Goal: Information Seeking & Learning: Learn about a topic

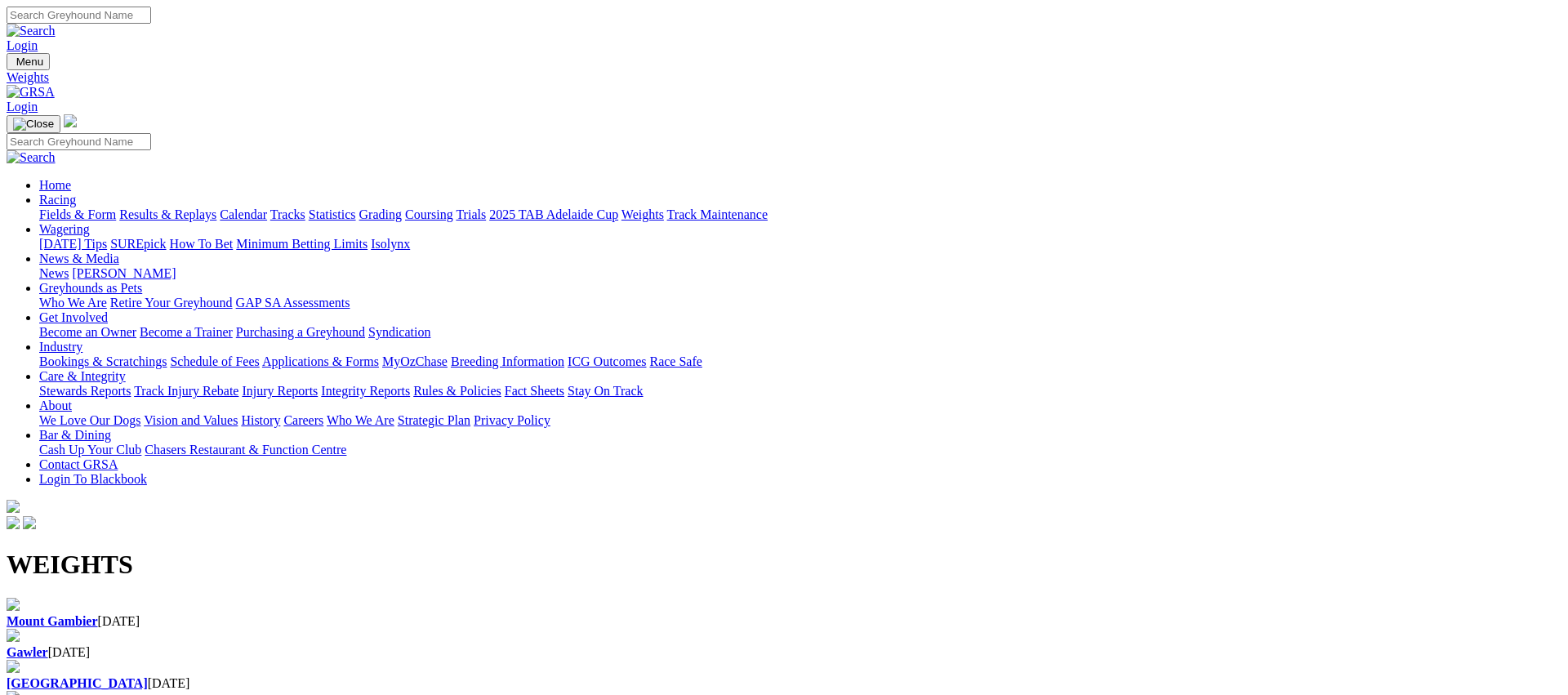
scroll to position [7, 0]
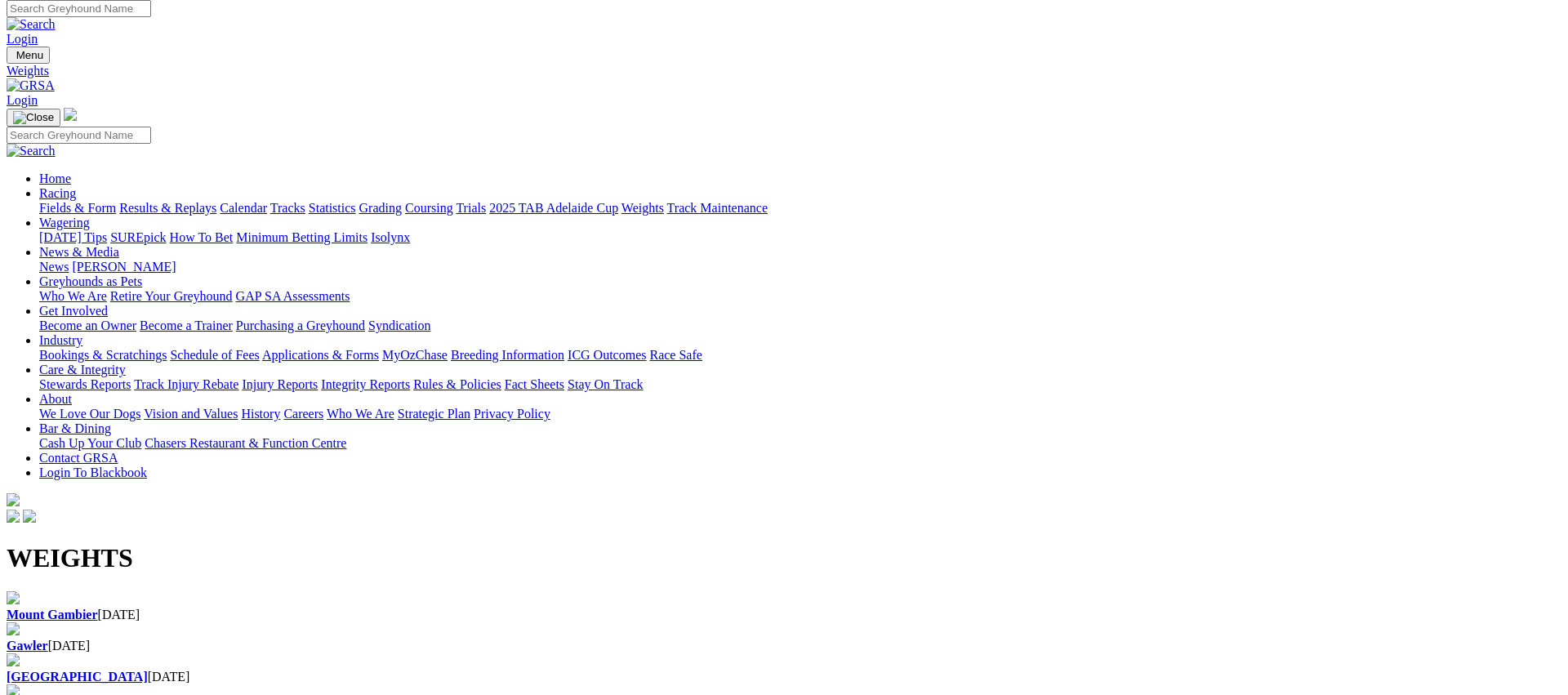
click at [584, 623] on div "Gawler [DATE]" at bounding box center [784, 639] width 1555 height 31
click at [180, 592] on div "Mount Gambier 28 Sep 2025" at bounding box center [784, 607] width 1555 height 31
click at [116, 201] on link "Fields & Form" at bounding box center [77, 208] width 77 height 14
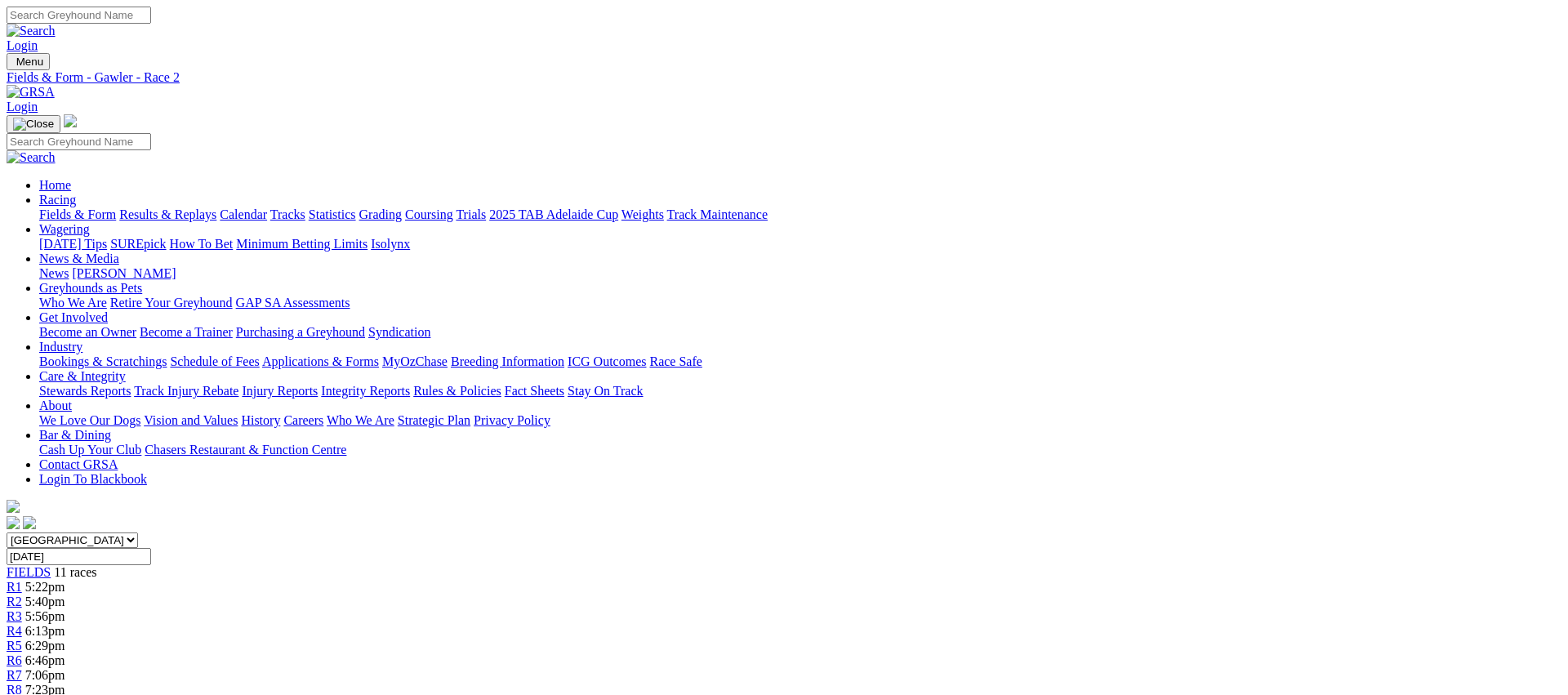
click at [116, 207] on link "Fields & Form" at bounding box center [77, 214] width 77 height 14
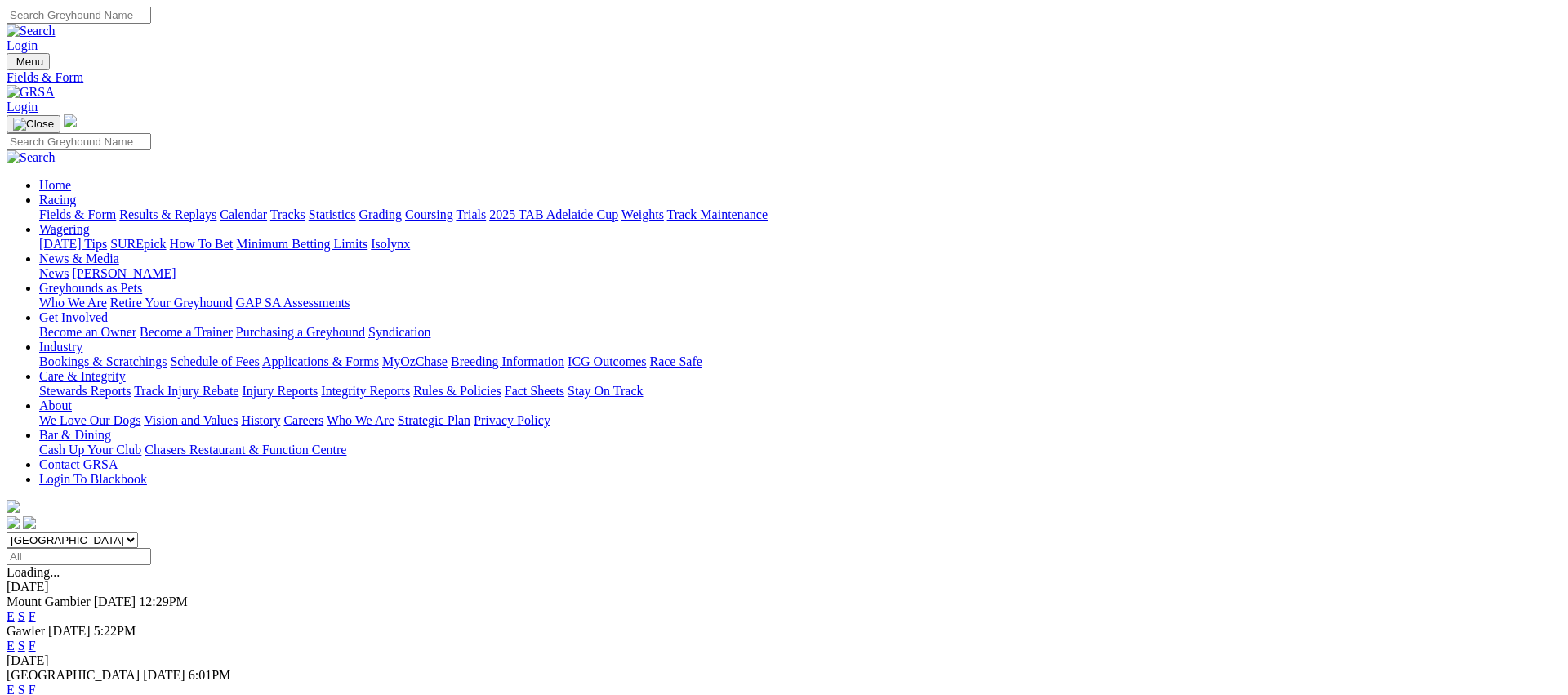
click at [15, 683] on link "E" at bounding box center [10, 690] width 8 height 14
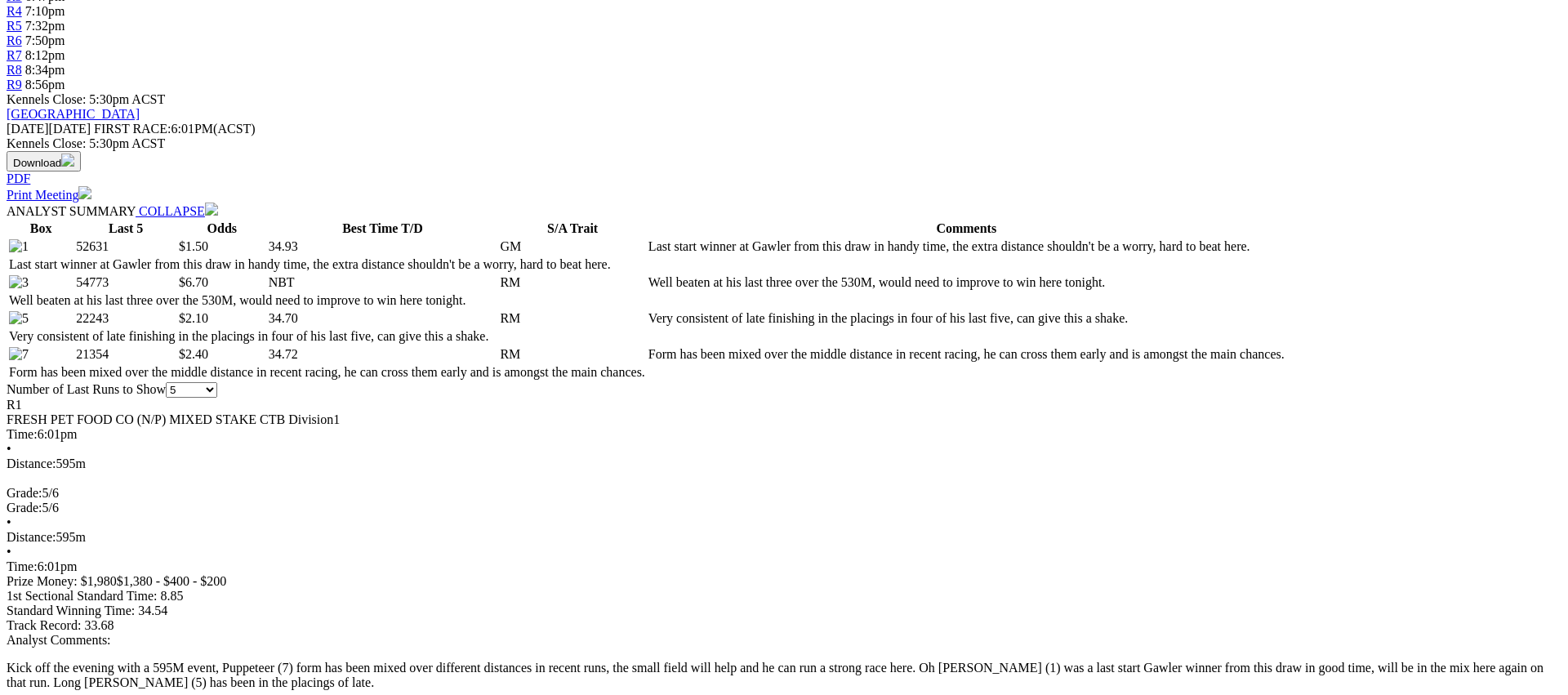
scroll to position [621, 0]
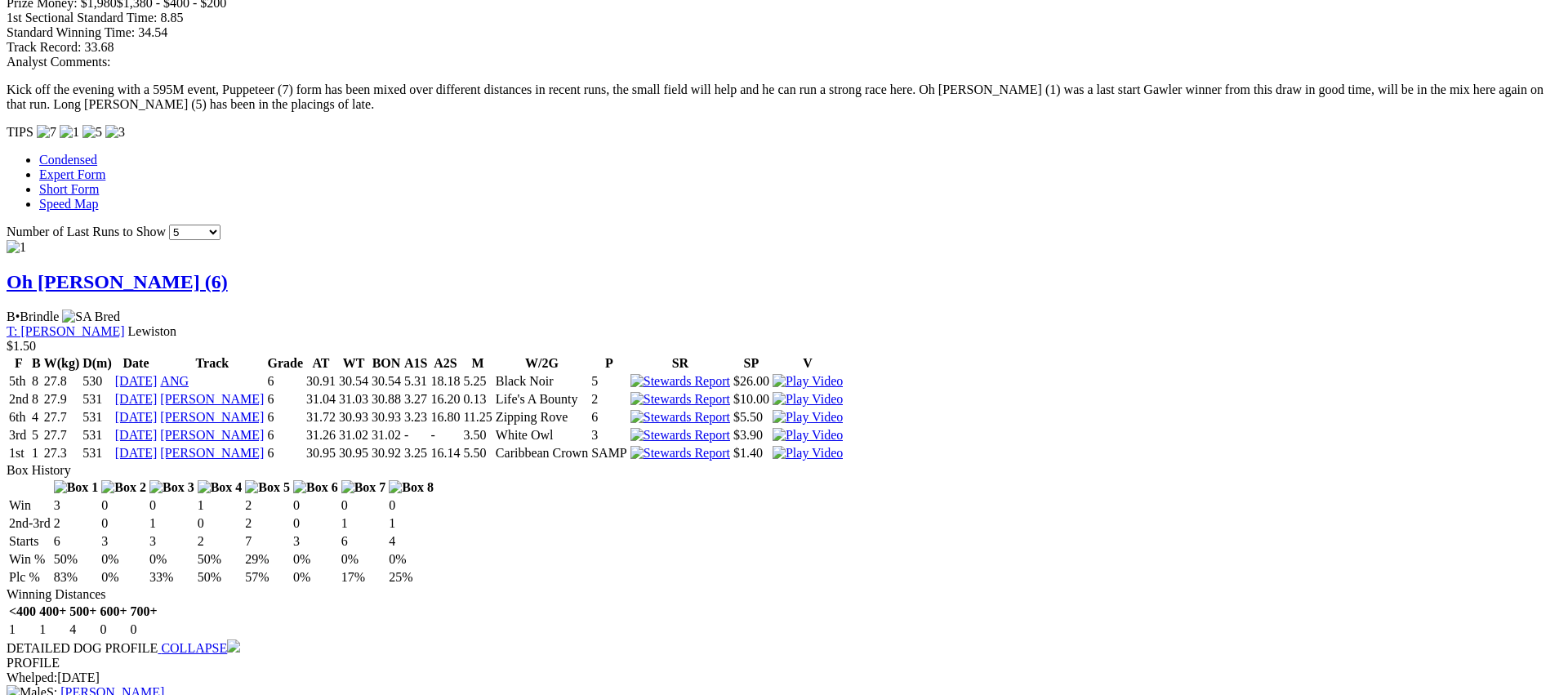
scroll to position [0, 0]
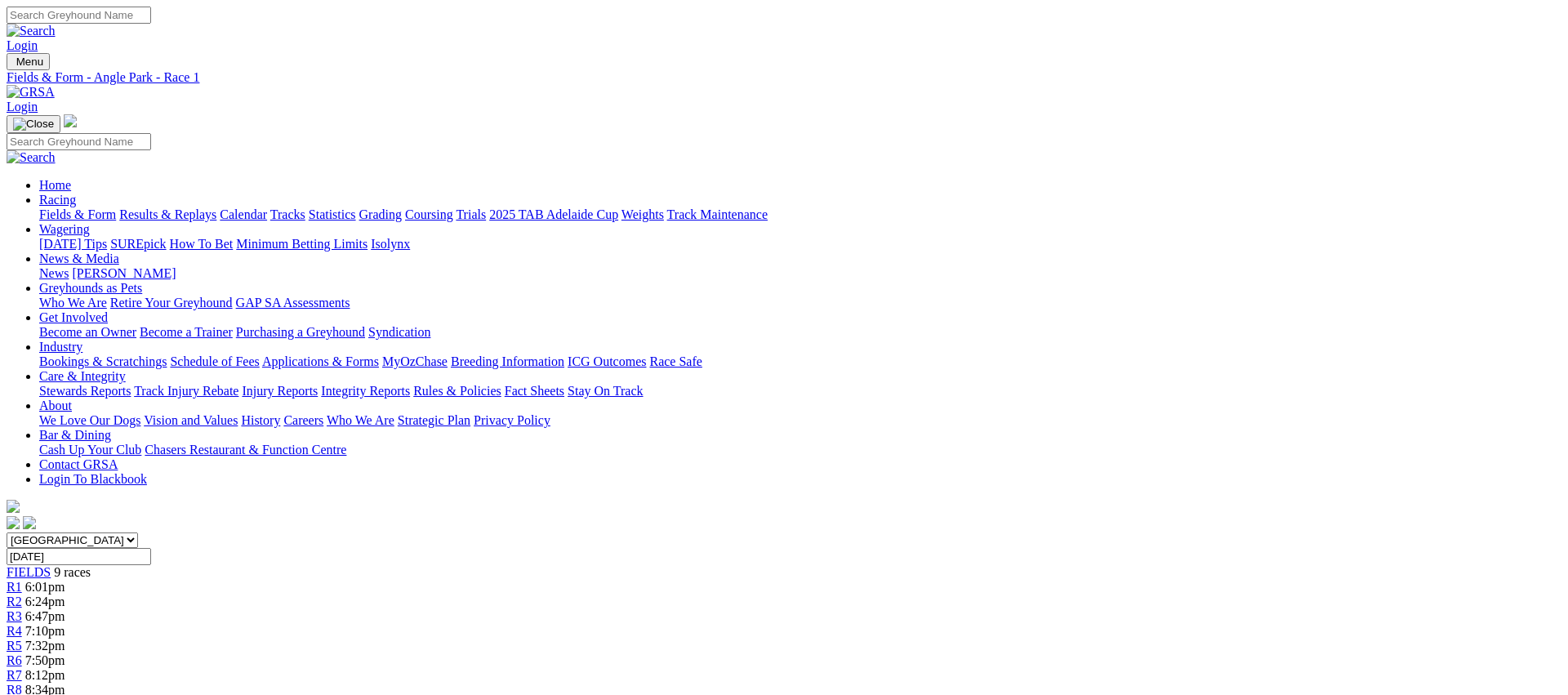
click at [22, 595] on span "R2" at bounding box center [15, 602] width 16 height 14
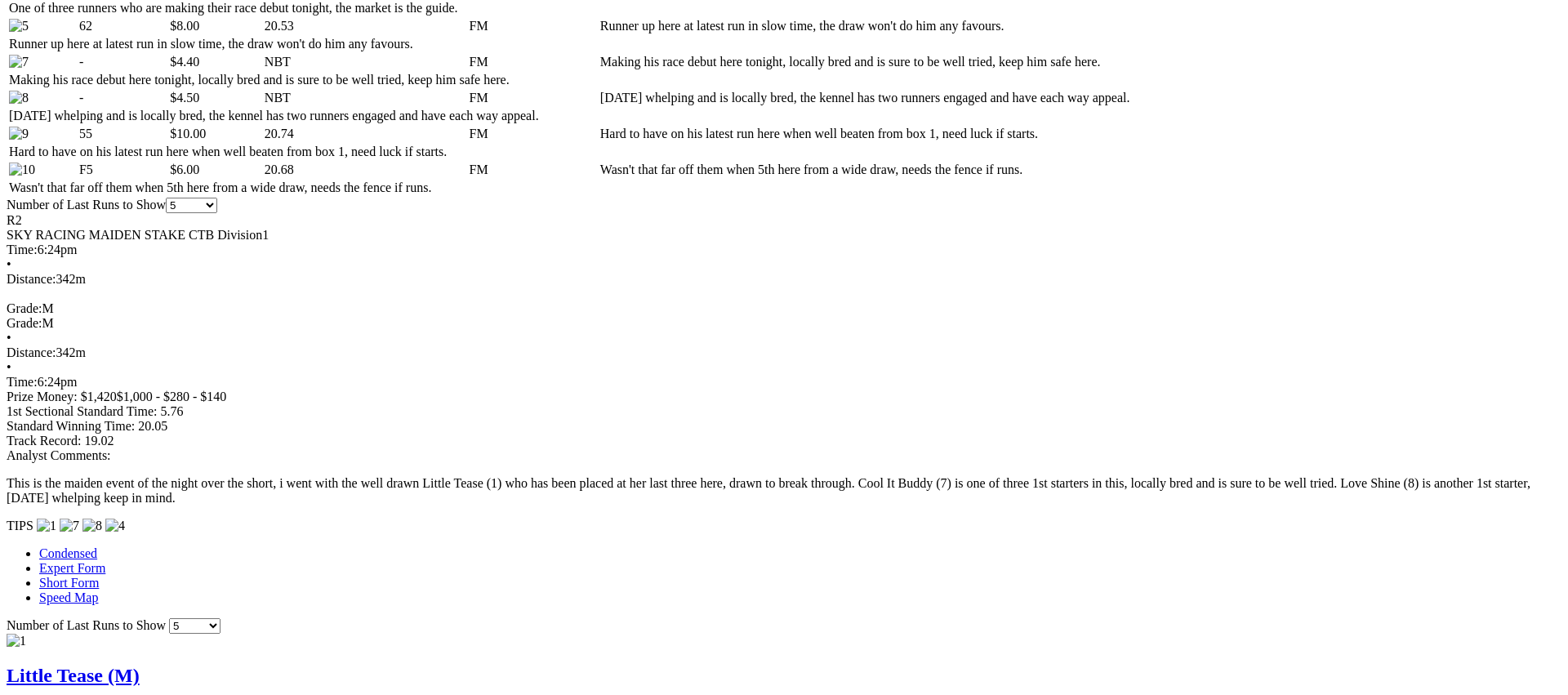
scroll to position [949, 0]
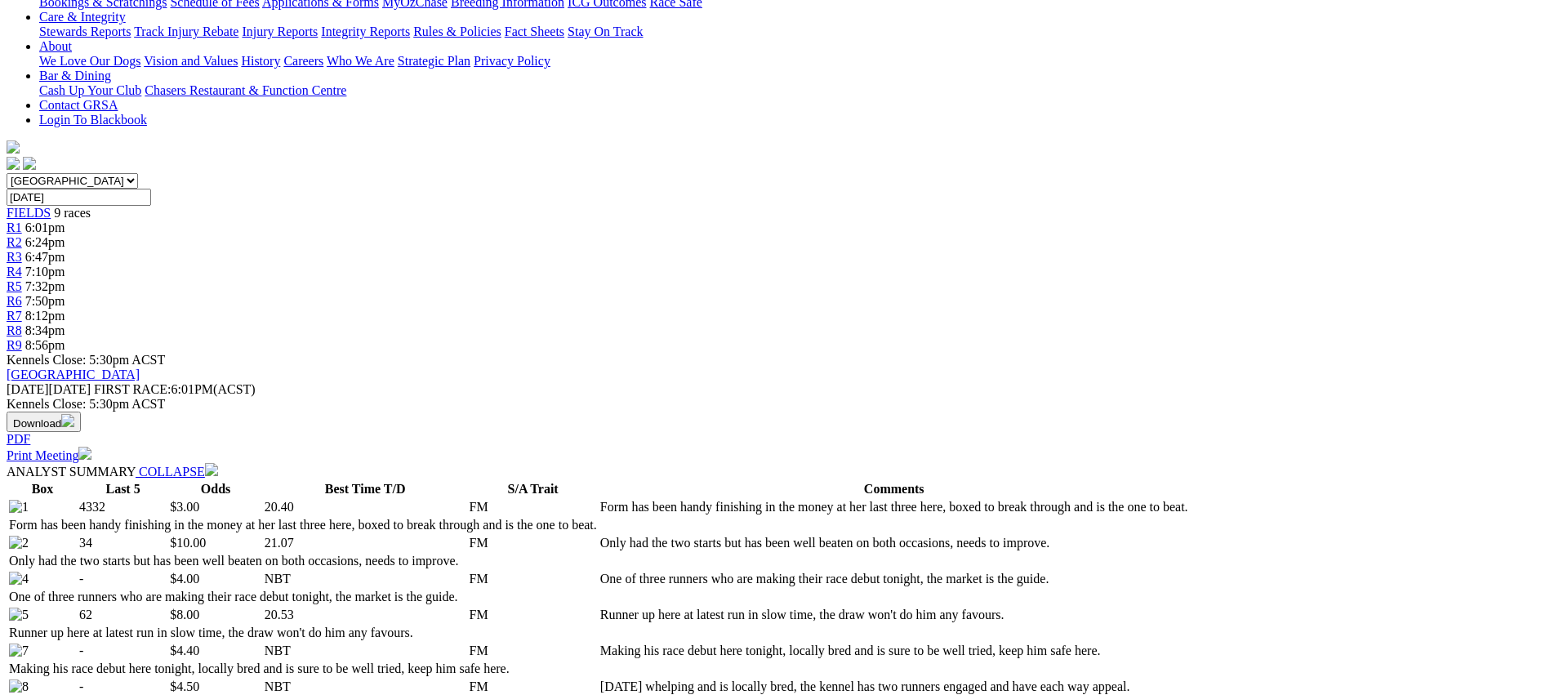
scroll to position [0, 0]
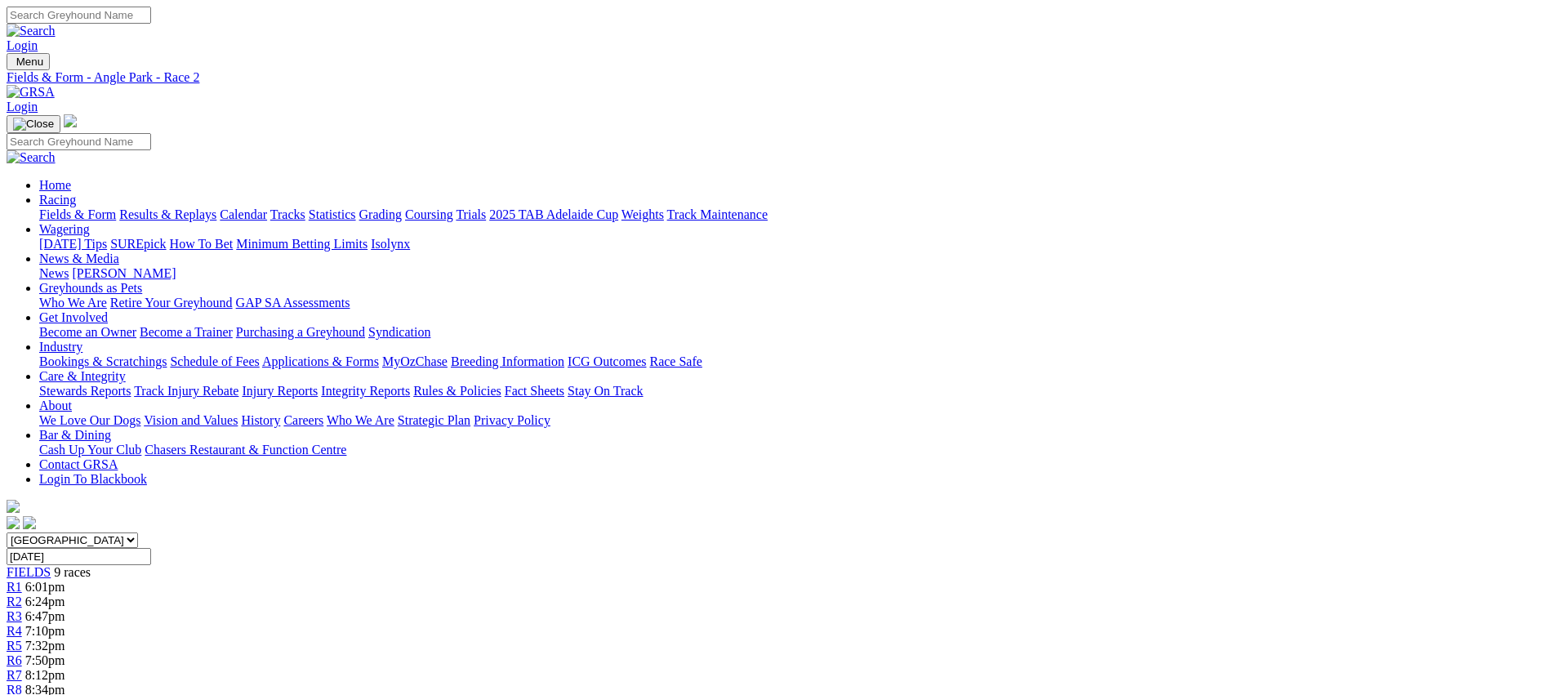
click at [647, 609] on div "R3 6:47pm" at bounding box center [784, 616] width 1555 height 15
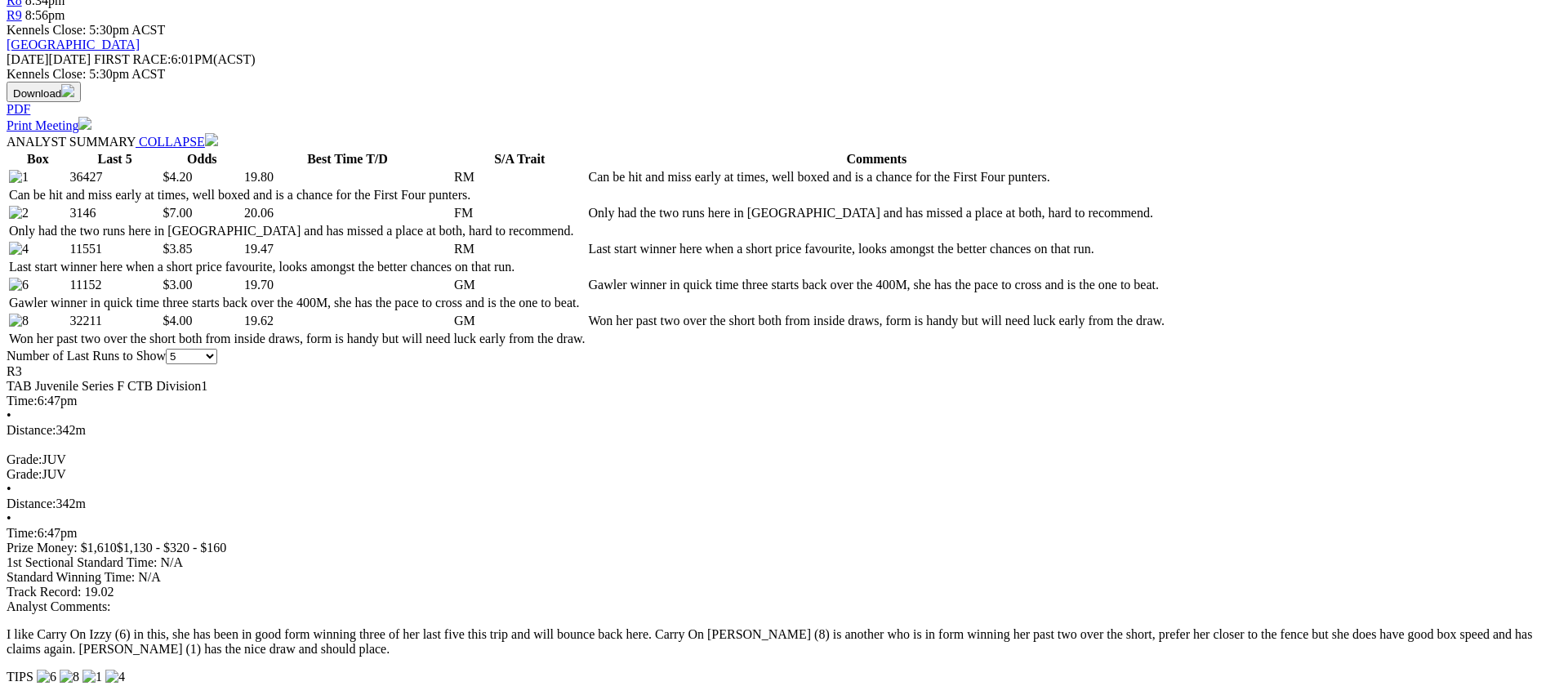
scroll to position [692, 0]
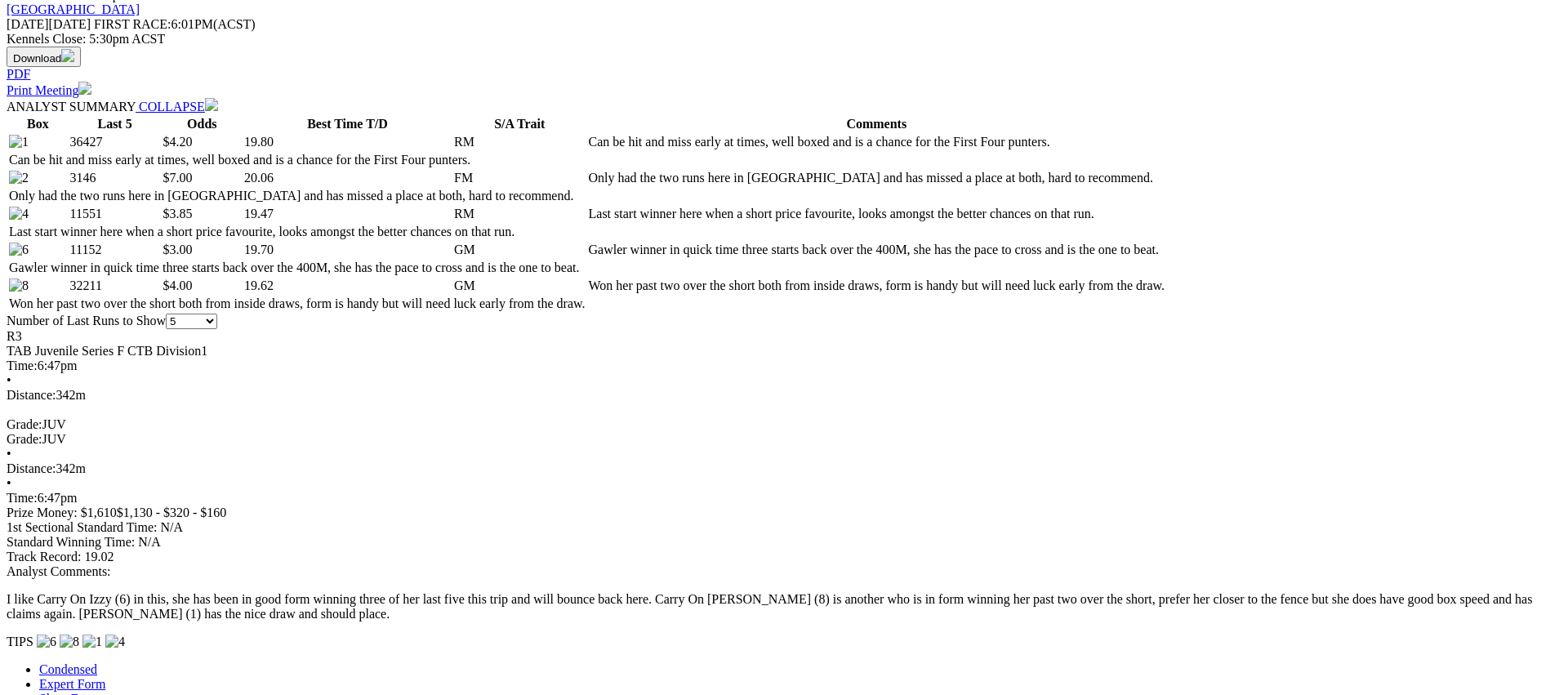
scroll to position [718, 0]
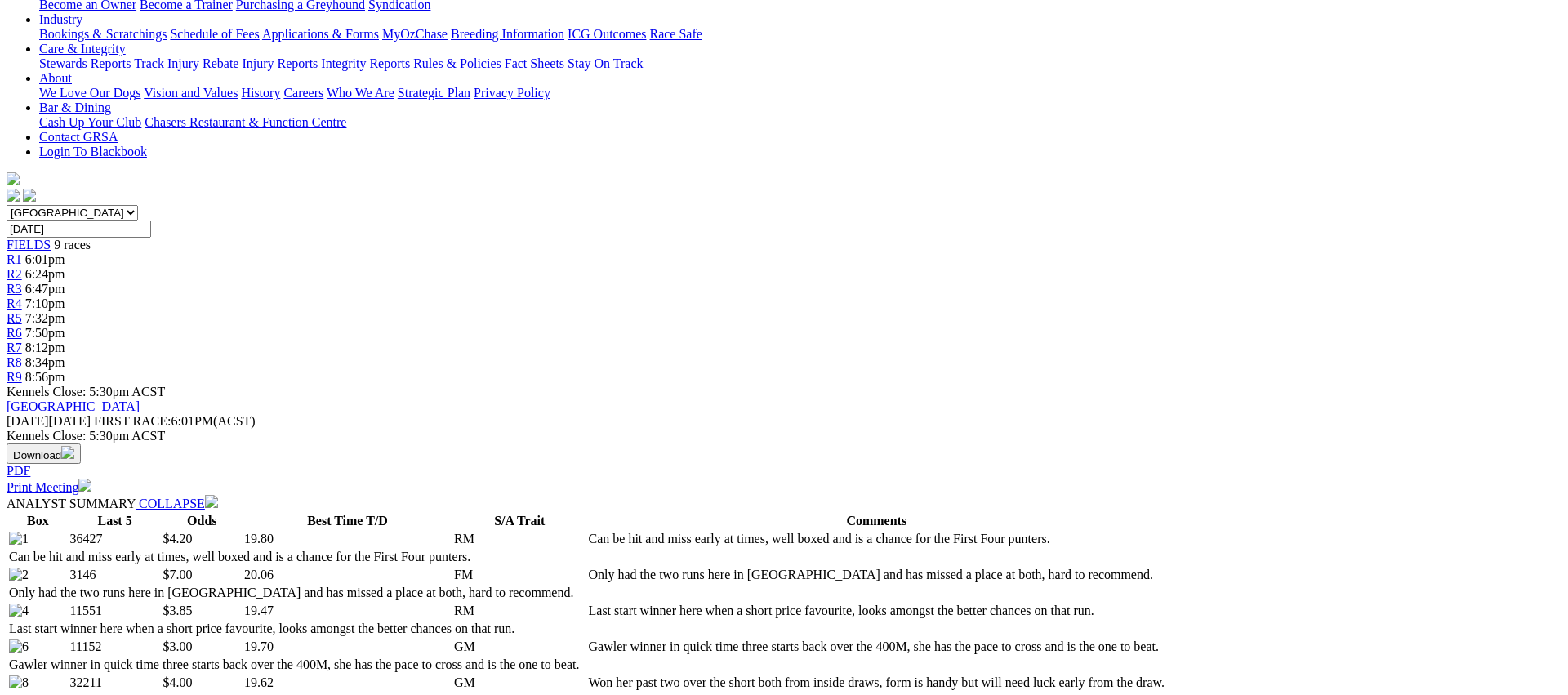
scroll to position [0, 0]
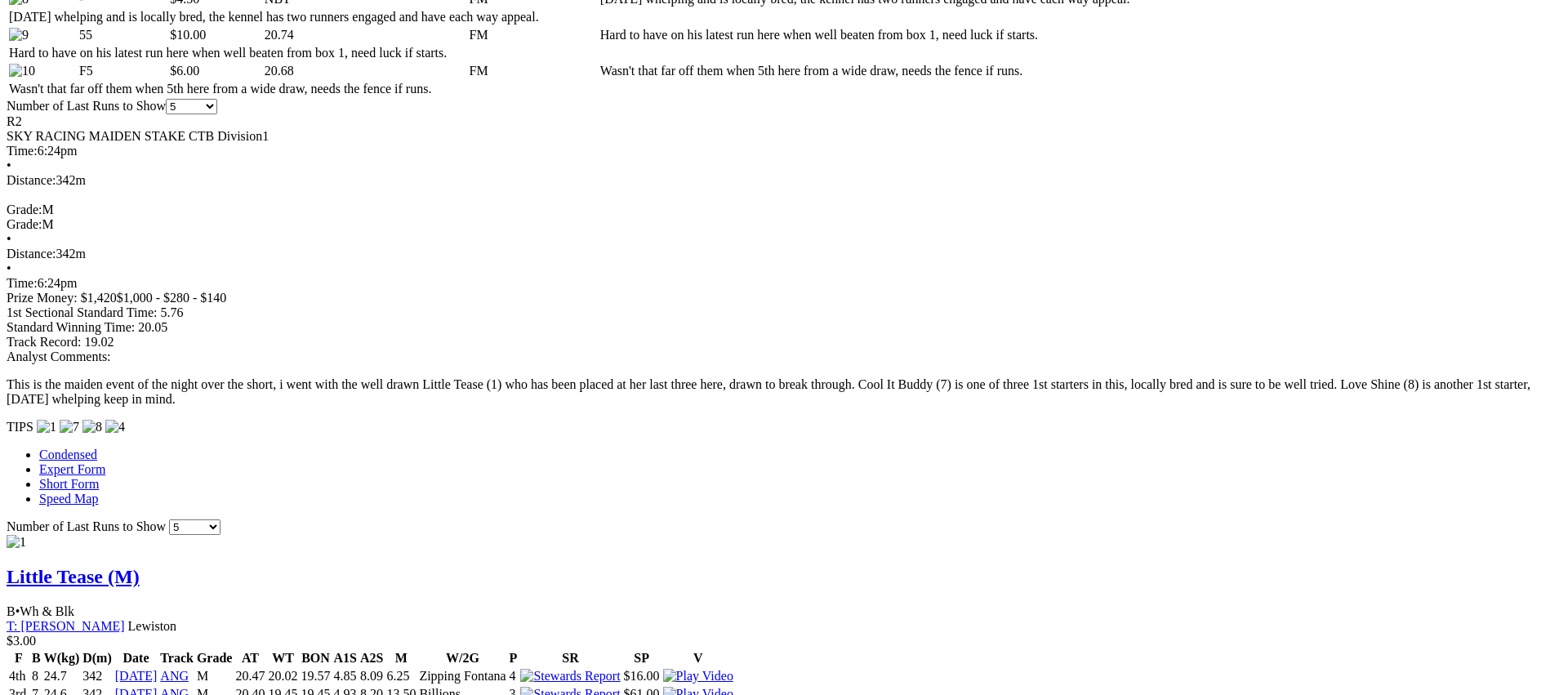
scroll to position [1050, 0]
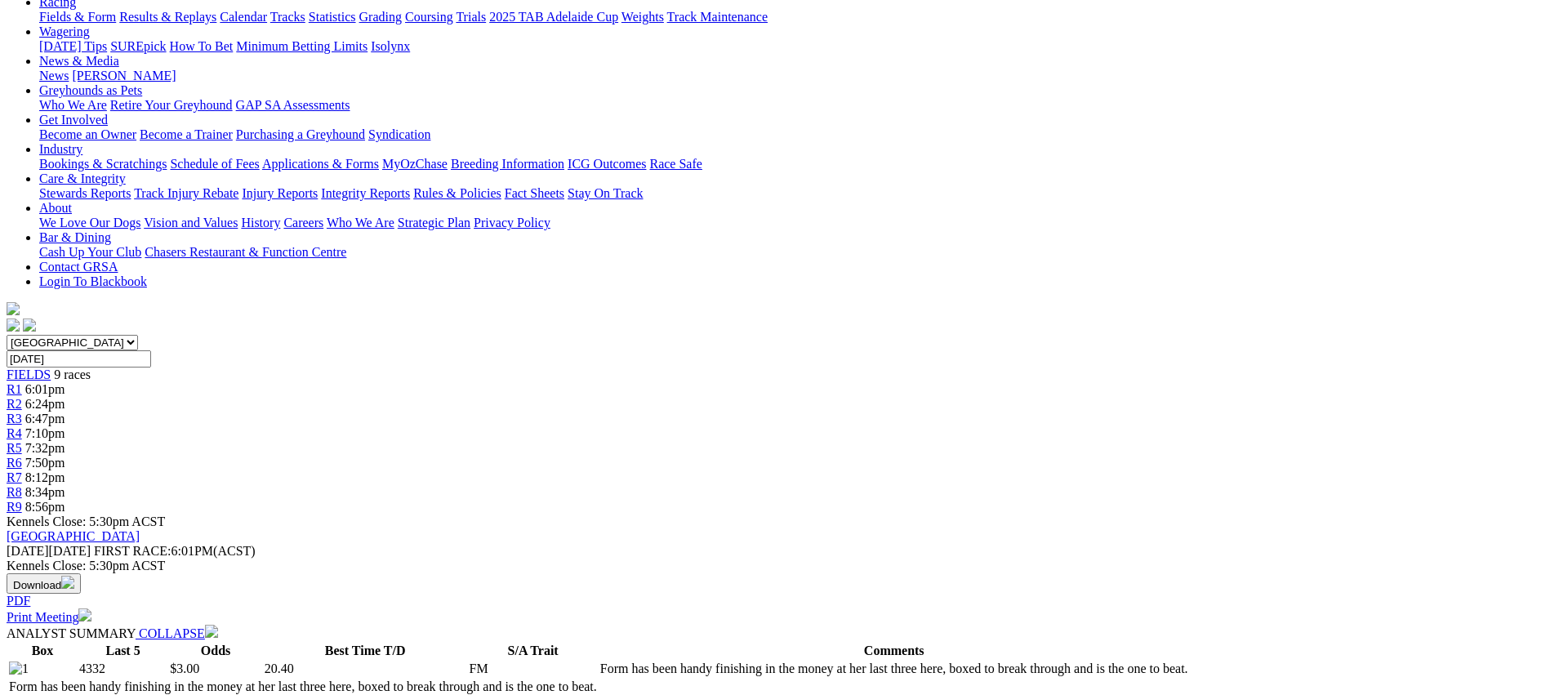
scroll to position [0, 0]
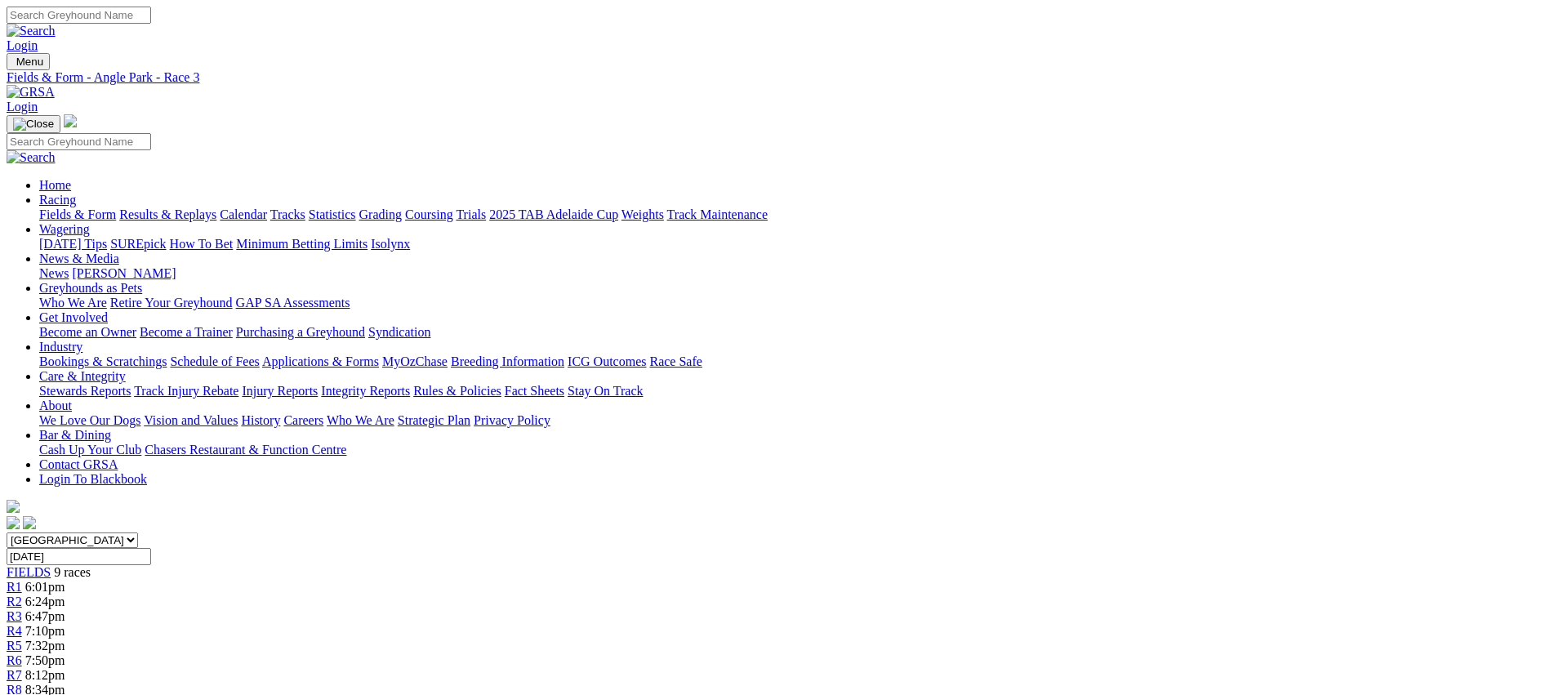
click at [22, 624] on link "R4" at bounding box center [15, 631] width 16 height 14
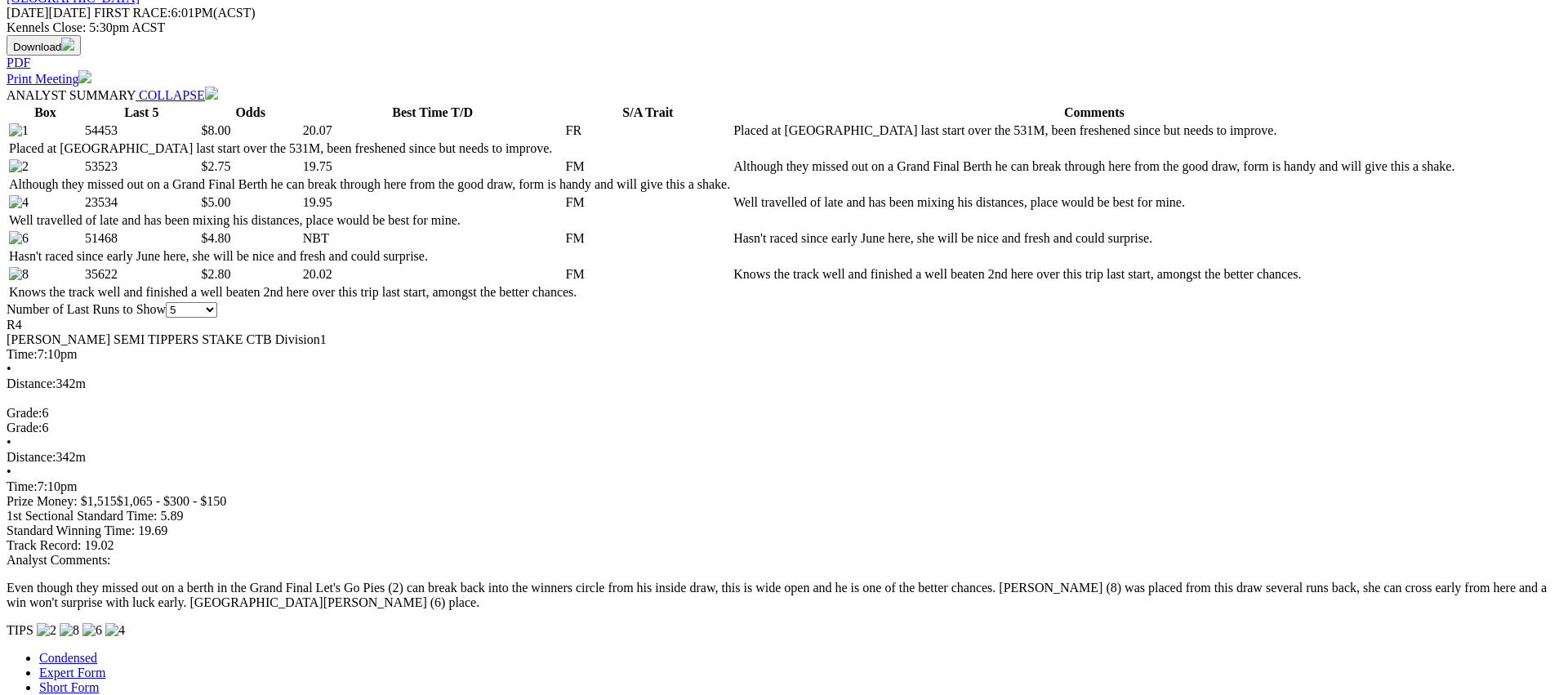
scroll to position [743, 0]
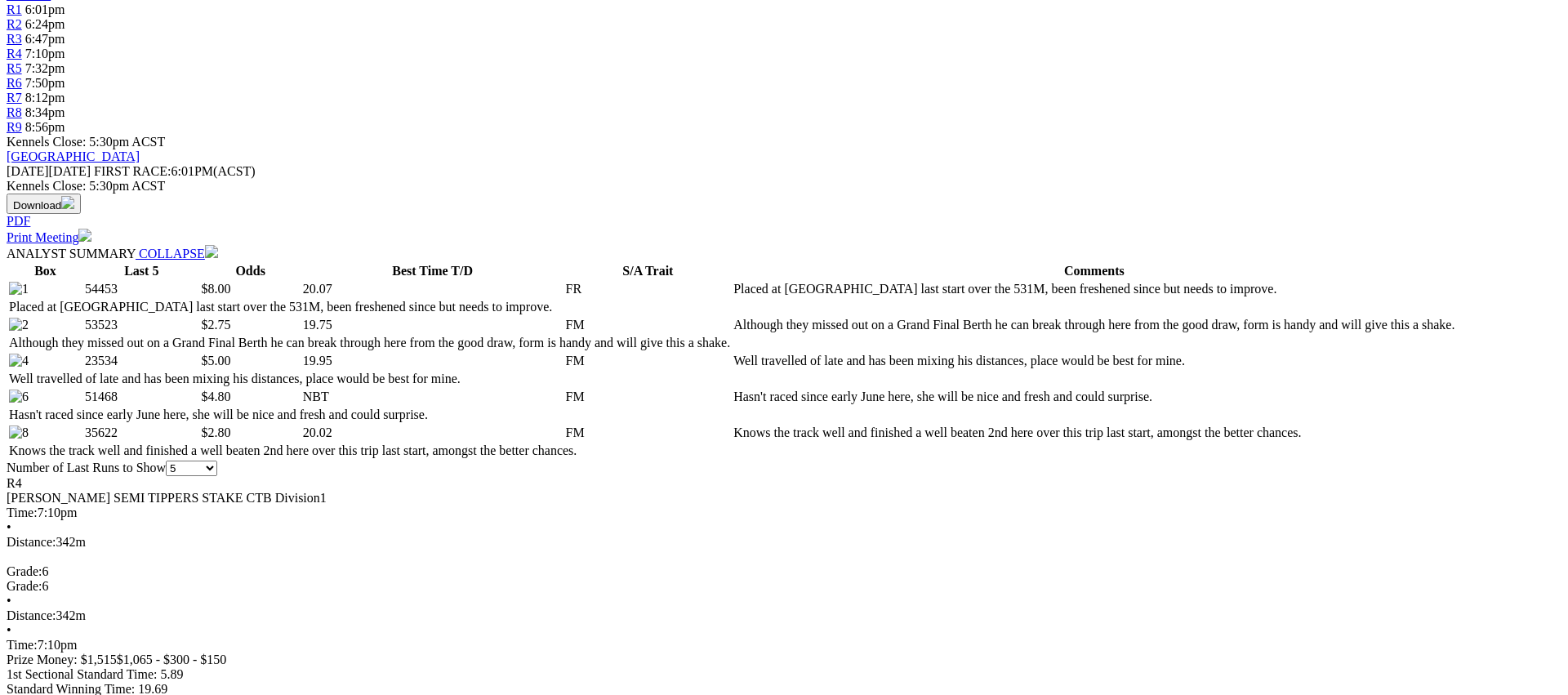
scroll to position [0, 0]
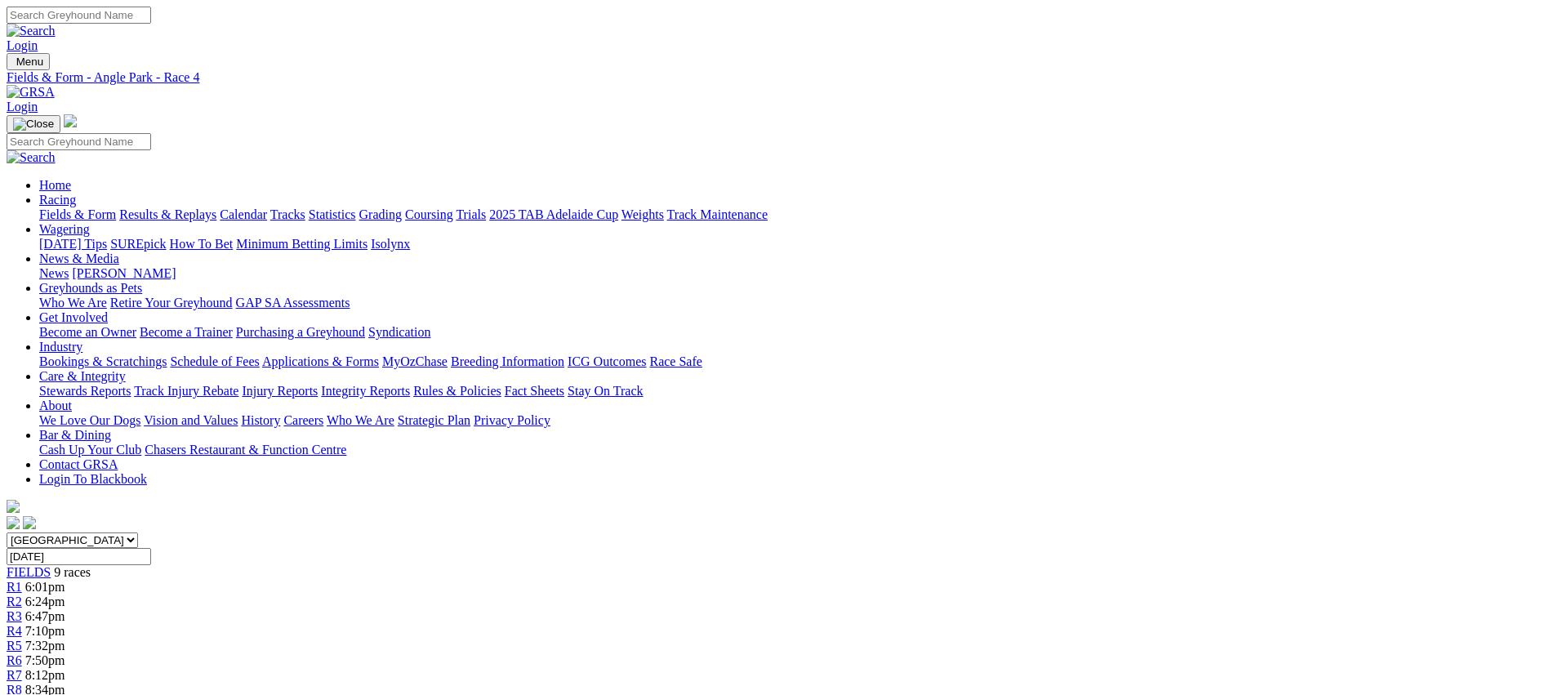
click at [22, 639] on link "R5" at bounding box center [15, 646] width 16 height 14
